Goal: Download file/media

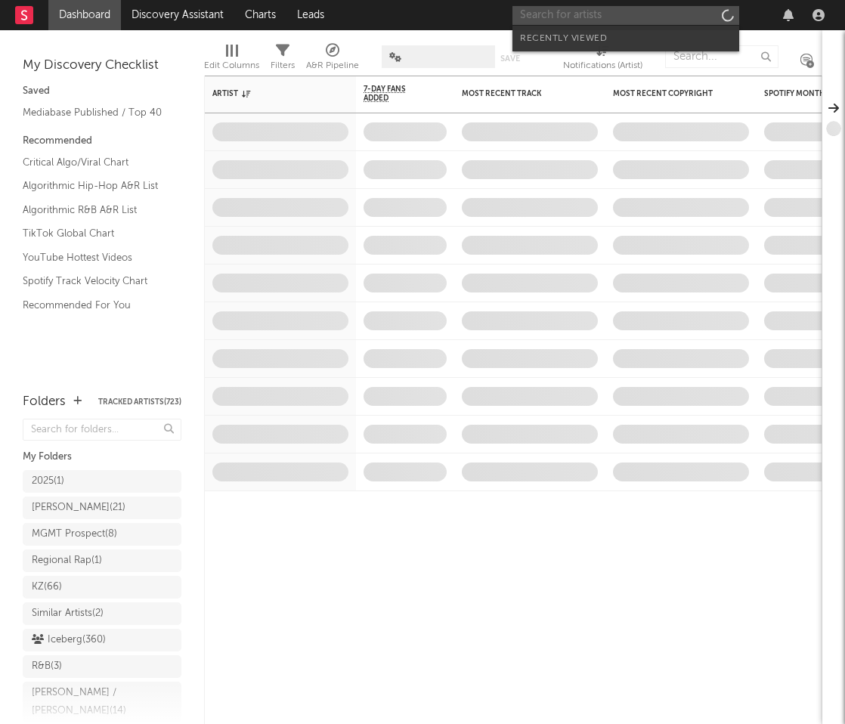
click at [614, 8] on input "text" at bounding box center [626, 15] width 227 height 19
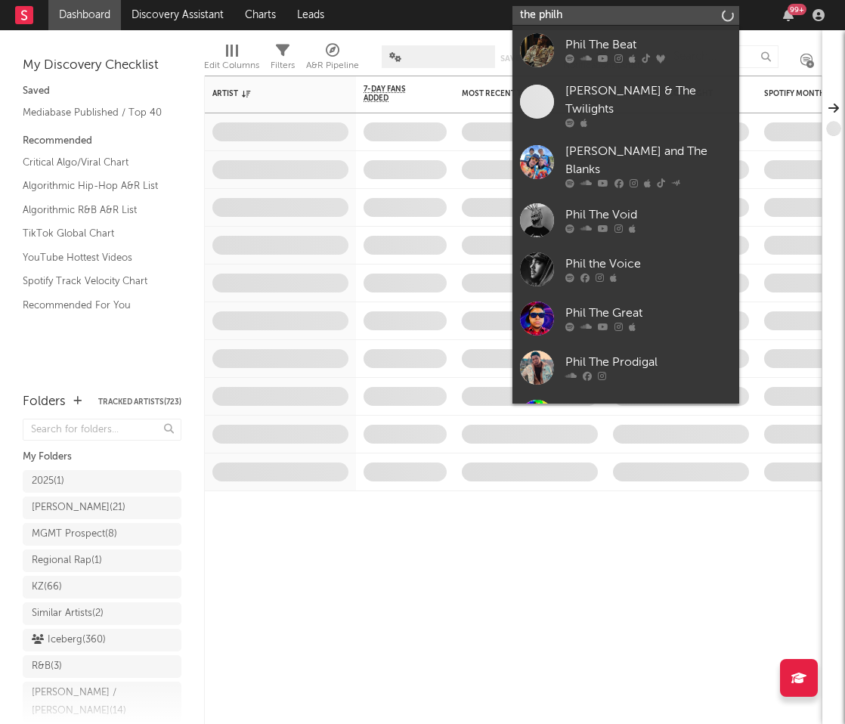
type input "the philha"
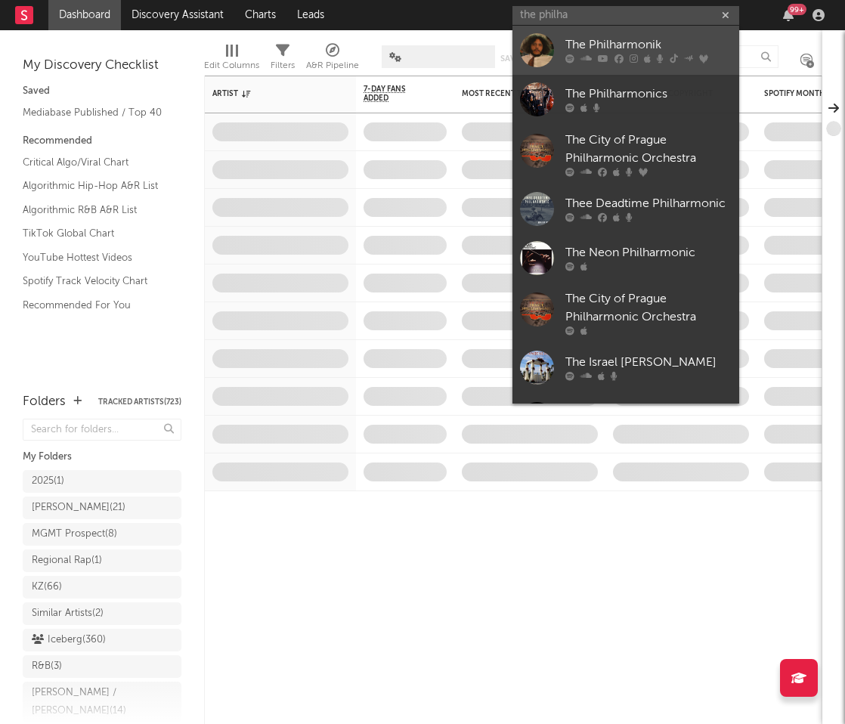
click at [657, 48] on div "The Philharmonik" at bounding box center [649, 45] width 166 height 18
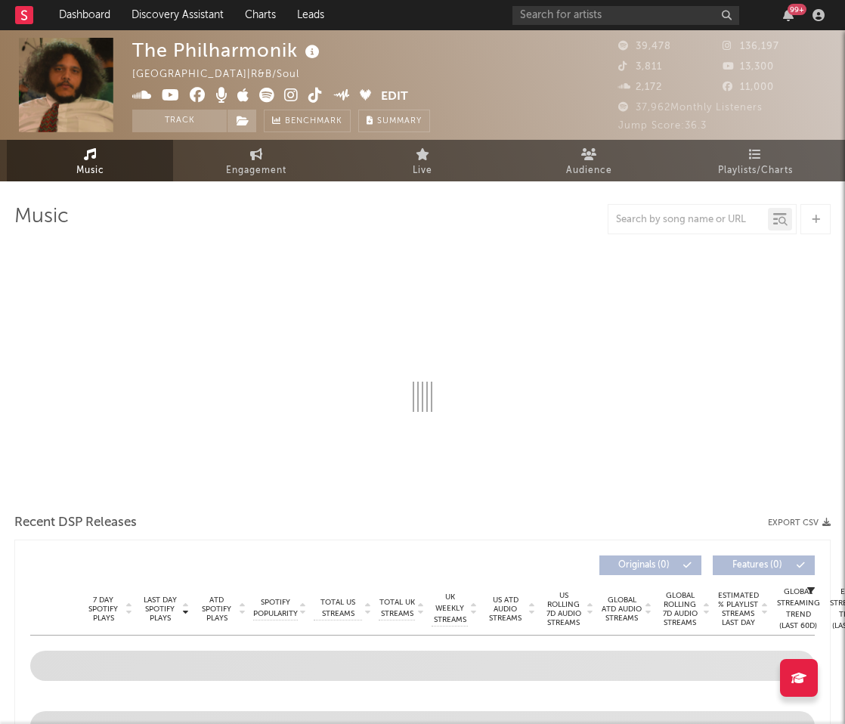
select select "6m"
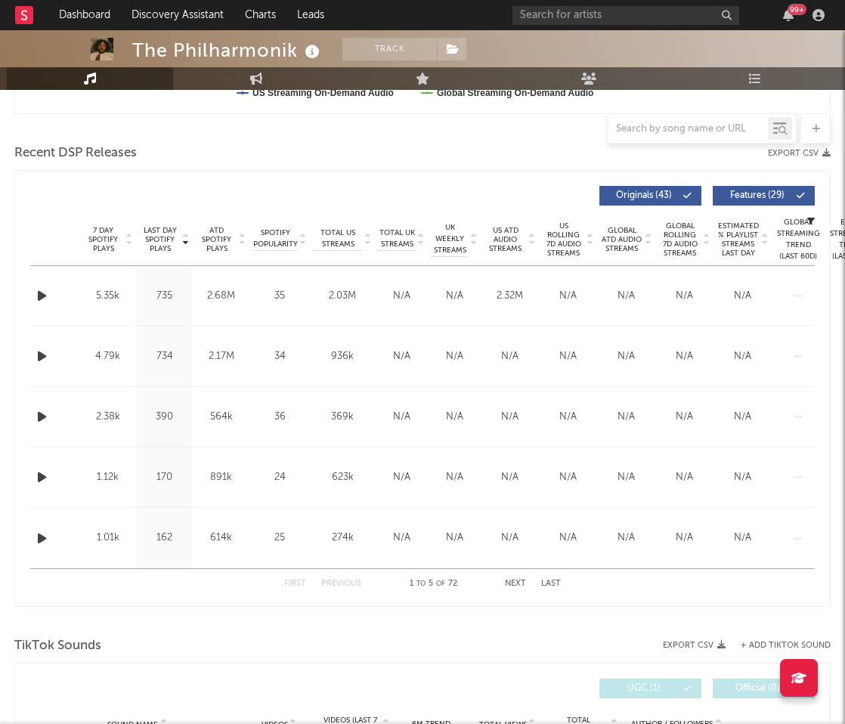
scroll to position [491, 0]
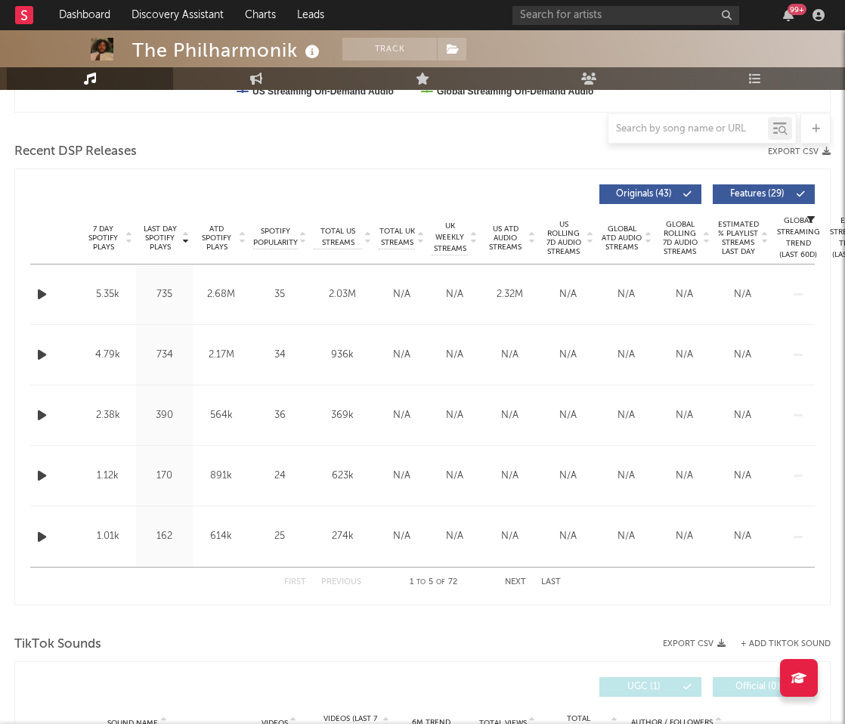
click at [777, 156] on button "Export CSV" at bounding box center [799, 151] width 63 height 9
